Goal: Check status: Check status

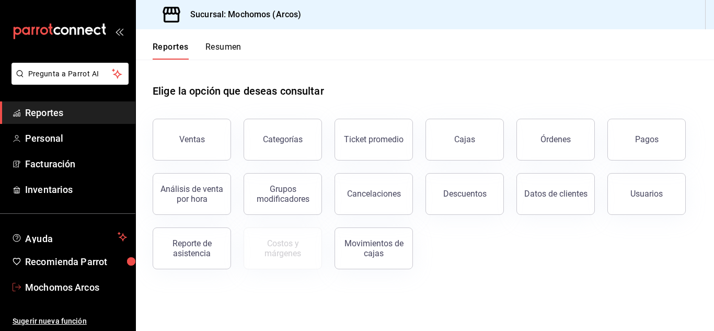
drag, startPoint x: 50, startPoint y: 293, endPoint x: 201, endPoint y: 89, distance: 254.1
click at [50, 293] on span "Mochomos Arcos" at bounding box center [76, 287] width 102 height 14
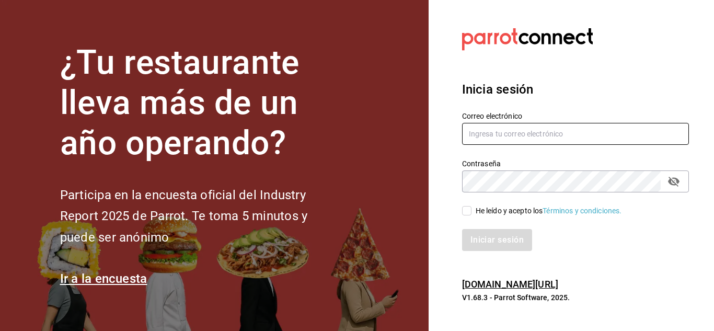
type input "[EMAIL_ADDRESS][DOMAIN_NAME]"
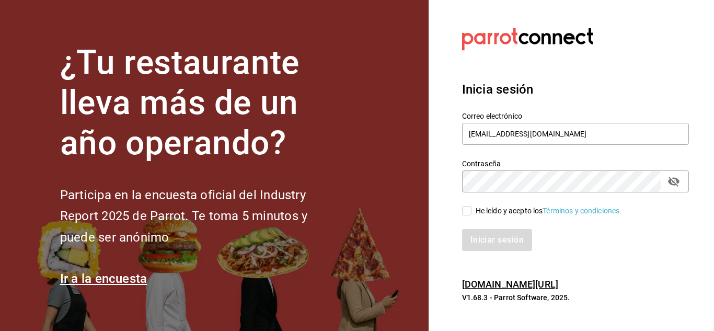
click at [462, 209] on input "He leído y acepto los Términos y condiciones." at bounding box center [466, 210] width 9 height 9
checkbox input "true"
click at [481, 231] on button "Iniciar sesión" at bounding box center [497, 240] width 71 height 22
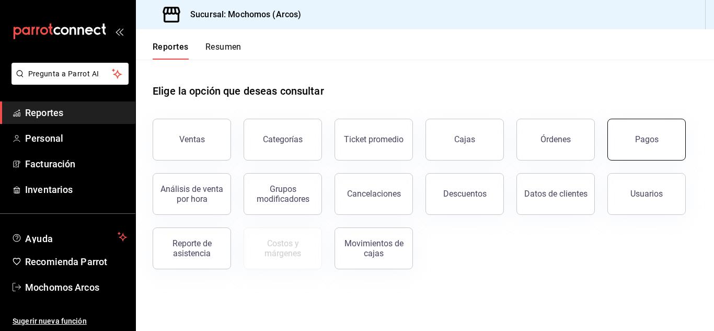
click at [621, 151] on button "Pagos" at bounding box center [646, 140] width 78 height 42
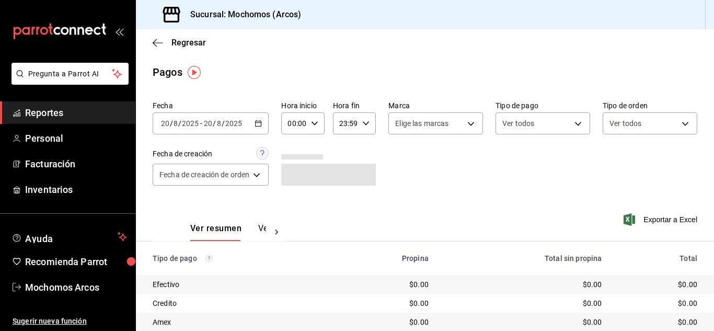
click at [255, 125] on div "[DATE] [DATE] - [DATE] [DATE]" at bounding box center [211, 123] width 116 height 22
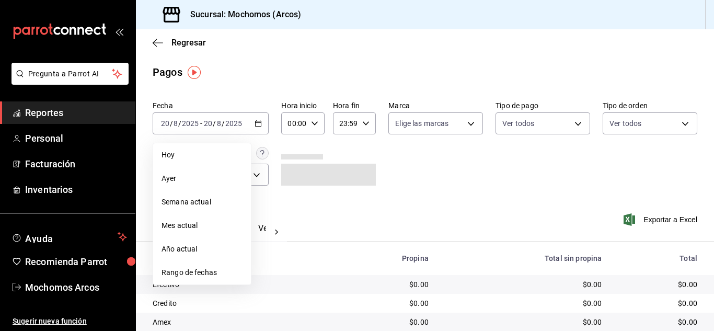
click at [181, 174] on span "Ayer" at bounding box center [202, 178] width 81 height 11
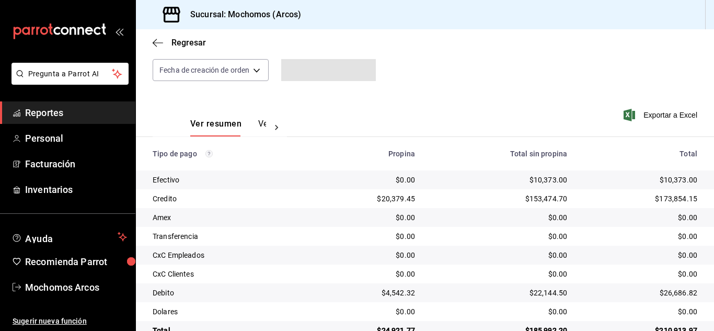
scroll to position [131, 0]
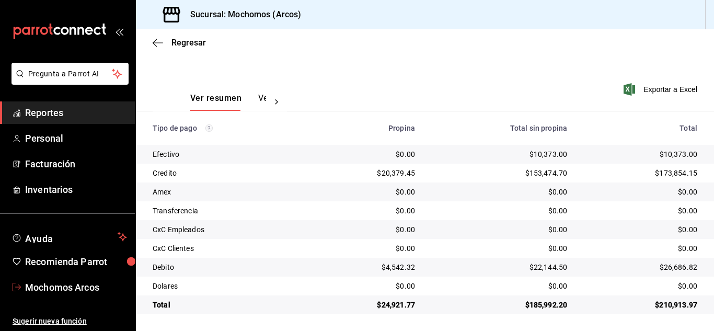
click at [70, 287] on span "Mochomos Arcos" at bounding box center [76, 287] width 102 height 14
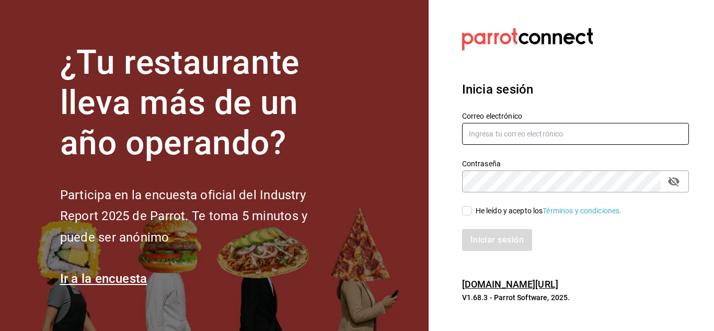
type input "mochomos.arcos@grupocosteno.com"
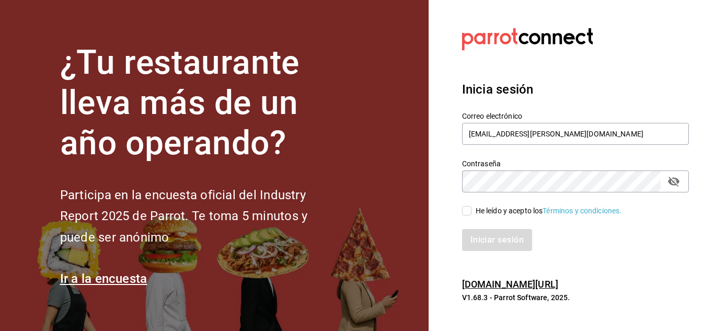
click at [465, 206] on input "He leído y acepto los Términos y condiciones." at bounding box center [466, 210] width 9 height 9
checkbox input "true"
click at [483, 238] on button "Iniciar sesión" at bounding box center [497, 240] width 71 height 22
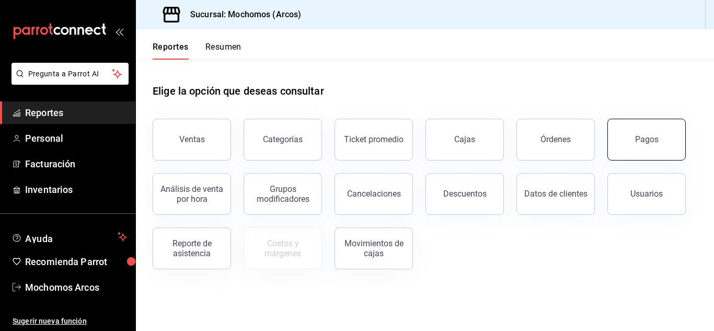
click at [644, 150] on button "Pagos" at bounding box center [646, 140] width 78 height 42
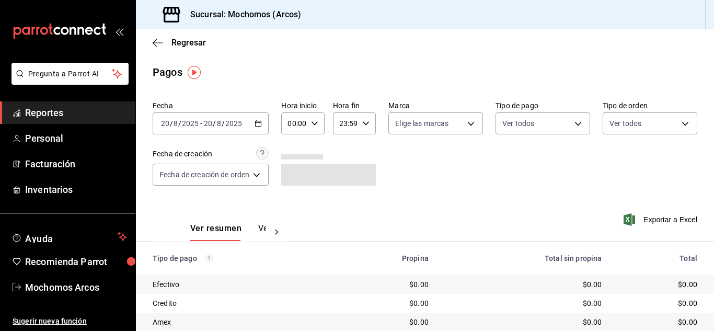
click at [187, 123] on input "2025" at bounding box center [190, 123] width 18 height 8
click at [261, 123] on \(Stroke\) "button" at bounding box center [259, 122] width 6 height 1
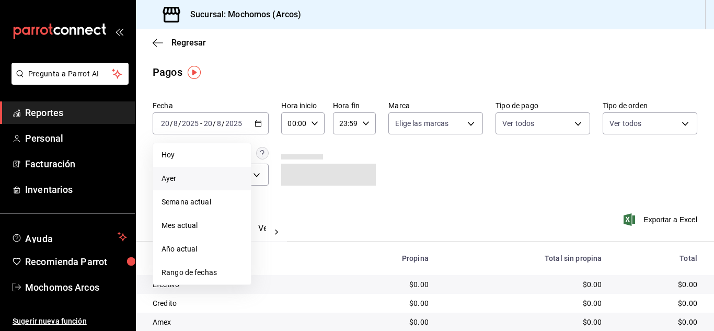
click at [179, 177] on span "Ayer" at bounding box center [202, 178] width 81 height 11
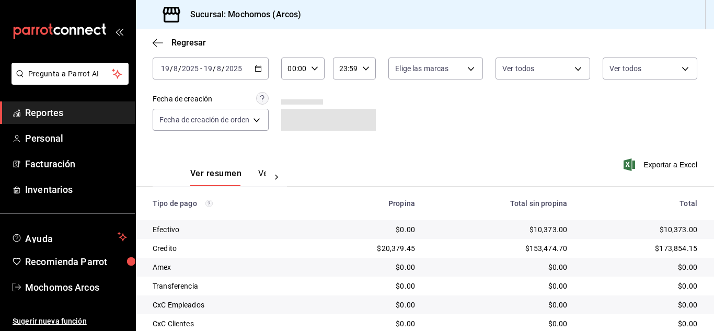
scroll to position [131, 0]
